Goal: Contribute content: Contribute content

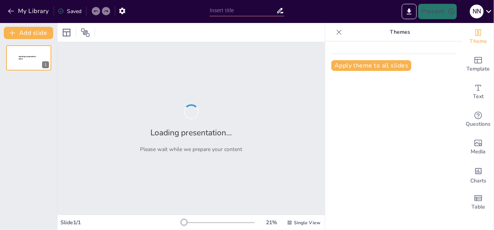
type input "Meet the Hats of Numbersville: Enhancing Understanding of Multiplication"
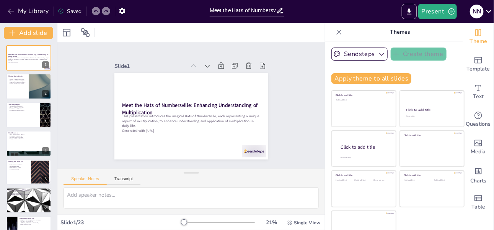
checkbox input "true"
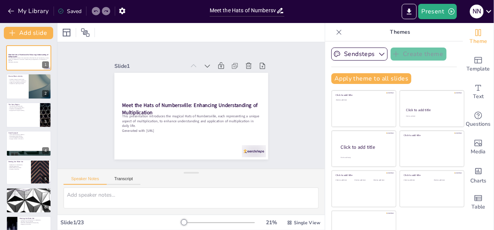
checkbox input "true"
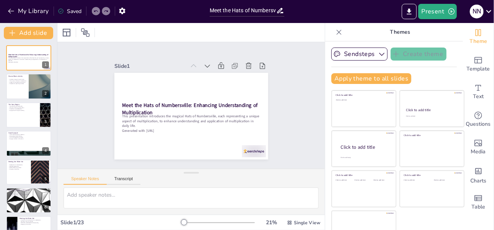
checkbox input "true"
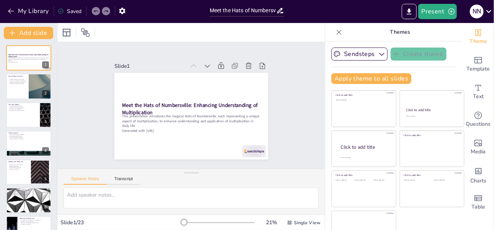
checkbox input "true"
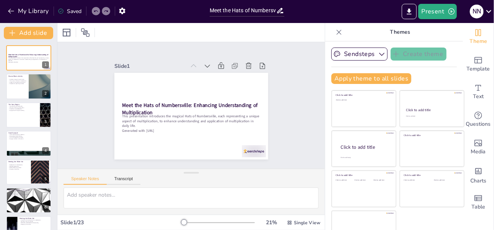
checkbox input "true"
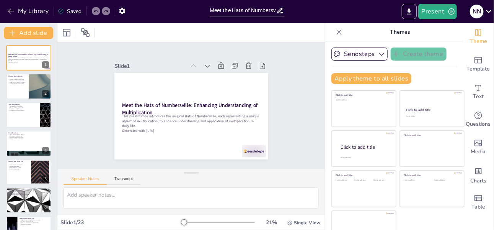
checkbox input "true"
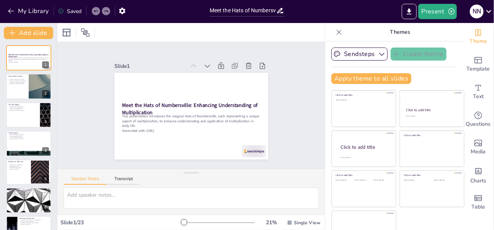
checkbox input "true"
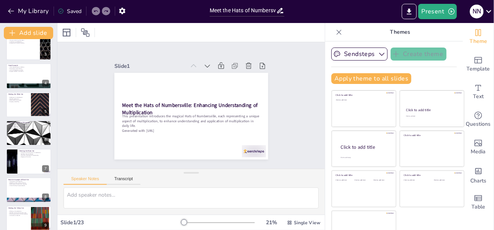
scroll to position [89, 0]
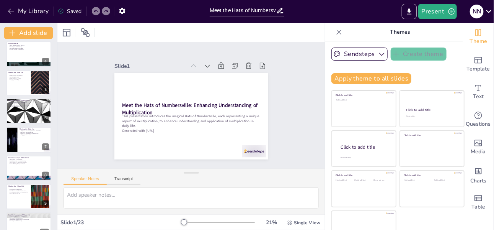
checkbox input "true"
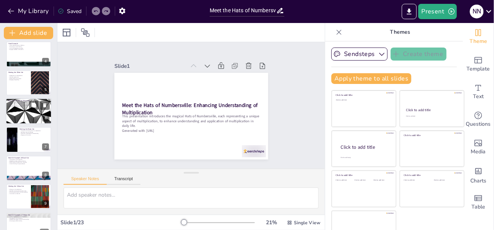
checkbox input "true"
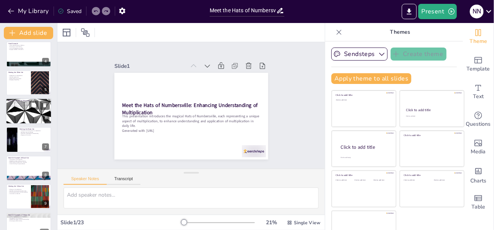
checkbox input "true"
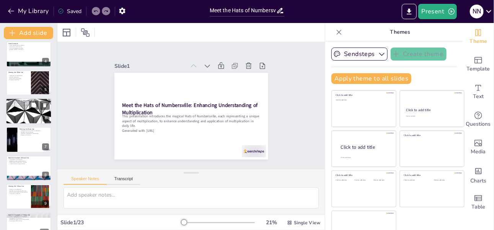
click at [31, 114] on div at bounding box center [29, 111] width 46 height 26
type textarea "Practical applications of multiplication help students connect classroom learni…"
checkbox input "true"
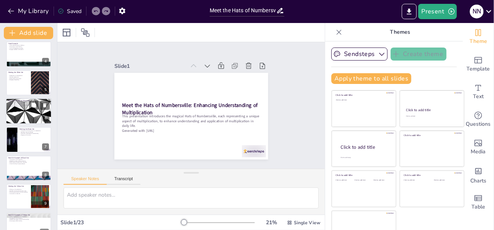
checkbox input "true"
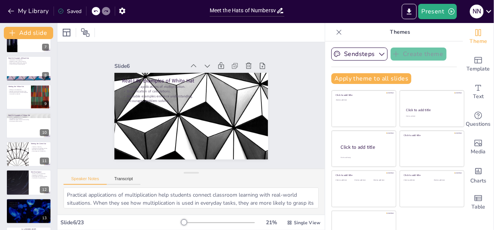
scroll to position [189, 0]
checkbox input "true"
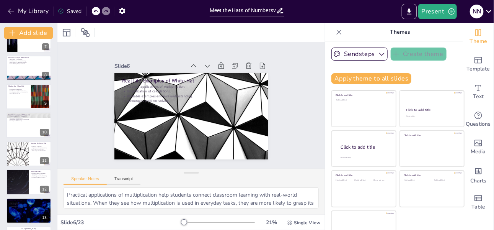
checkbox input "true"
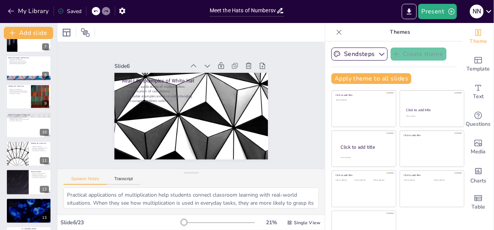
checkbox input "true"
